Goal: Navigation & Orientation: Find specific page/section

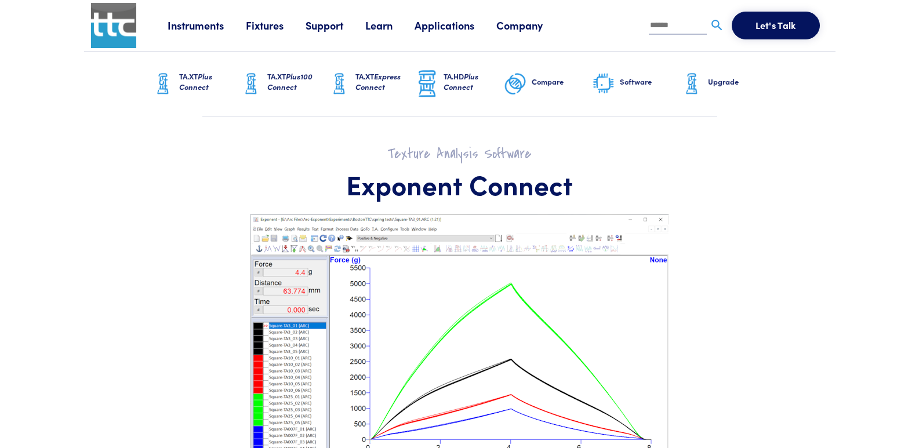
click at [339, 26] on link "Support" at bounding box center [336, 25] width 60 height 14
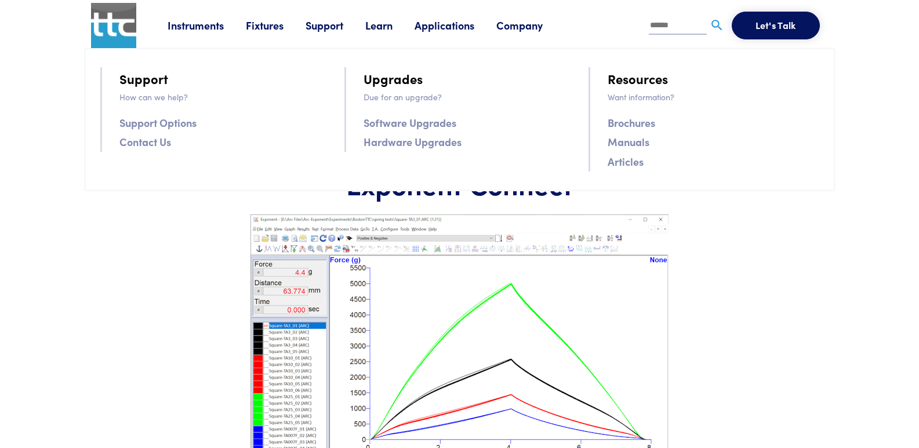
click at [377, 23] on link "Learn" at bounding box center [389, 25] width 49 height 14
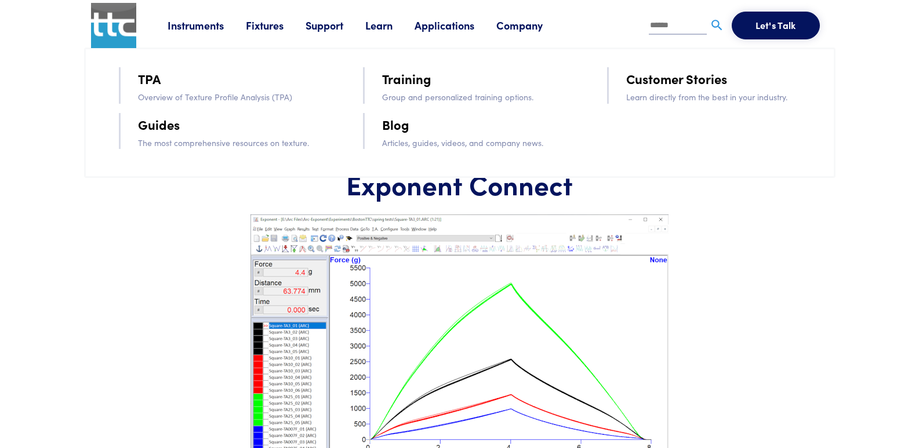
click at [429, 22] on link "Applications" at bounding box center [456, 25] width 82 height 14
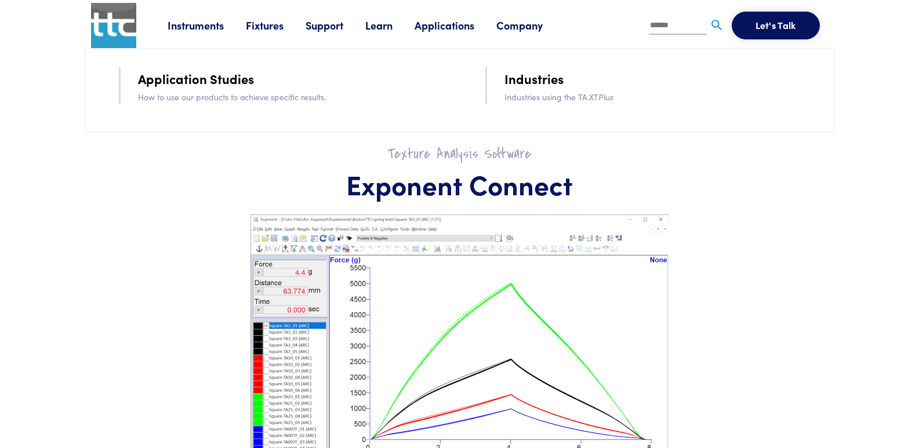
click at [504, 23] on link "Company" at bounding box center [530, 25] width 68 height 14
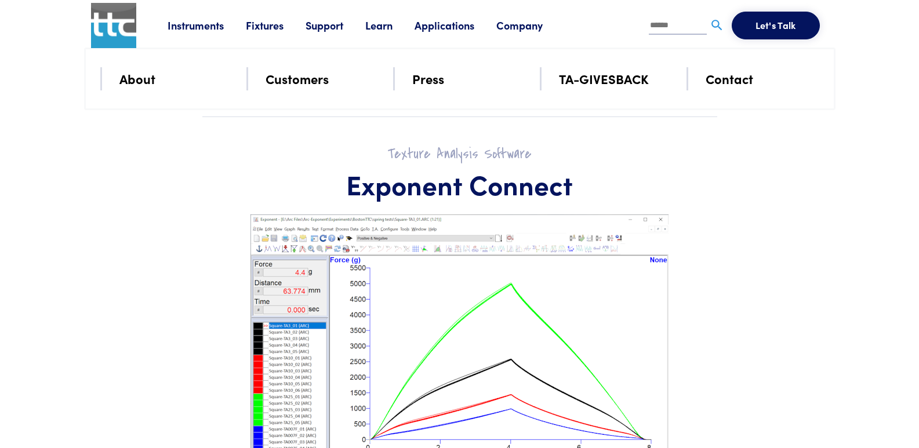
click at [270, 26] on link "Fixtures" at bounding box center [276, 25] width 60 height 14
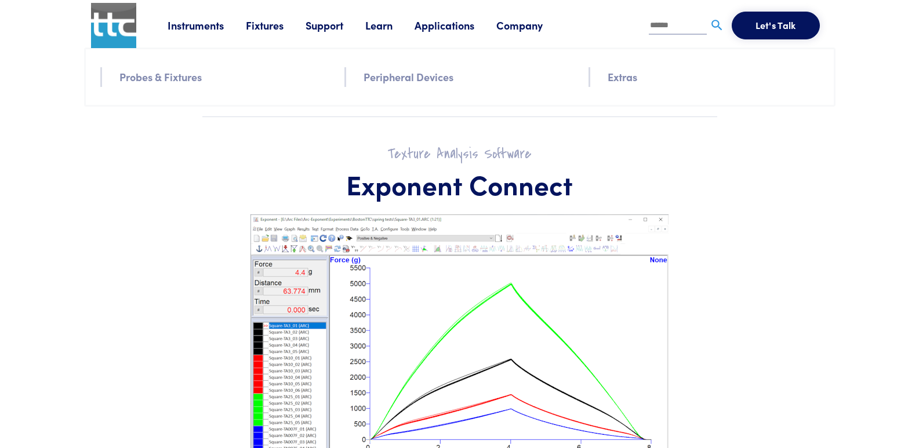
click at [270, 26] on link "Fixtures" at bounding box center [276, 25] width 60 height 14
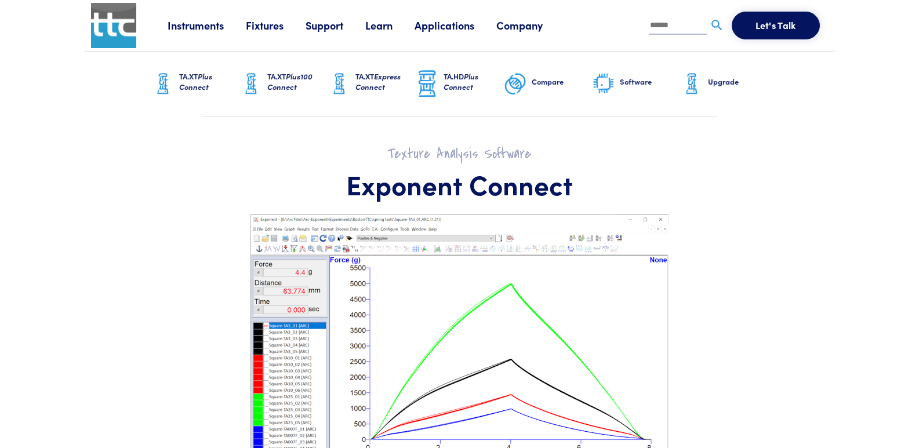
click at [281, 31] on link "Fixtures" at bounding box center [276, 25] width 60 height 14
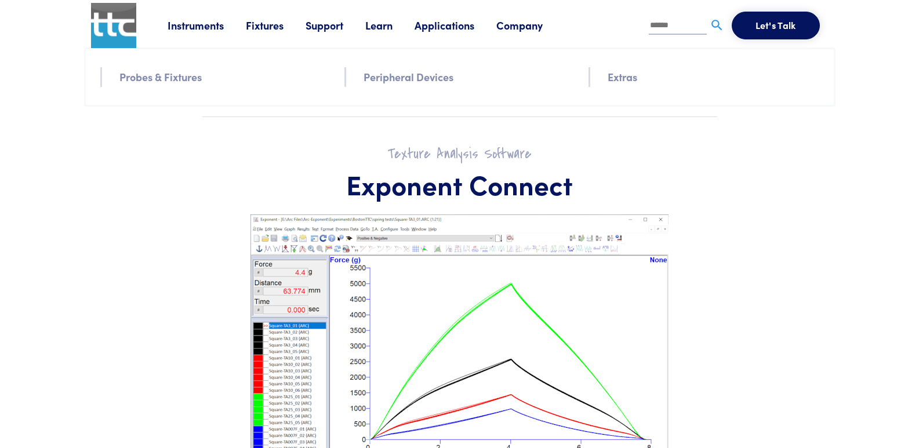
click at [281, 31] on link "Fixtures" at bounding box center [276, 25] width 60 height 14
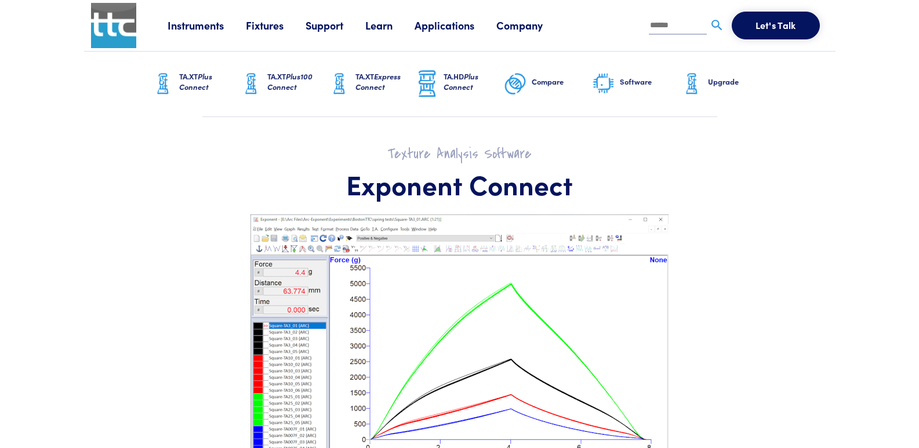
click at [620, 85] on h6 "Software" at bounding box center [650, 82] width 60 height 10
click at [609, 85] on img at bounding box center [603, 84] width 23 height 24
click at [608, 75] on img at bounding box center [603, 84] width 23 height 24
